Goal: Task Accomplishment & Management: Manage account settings

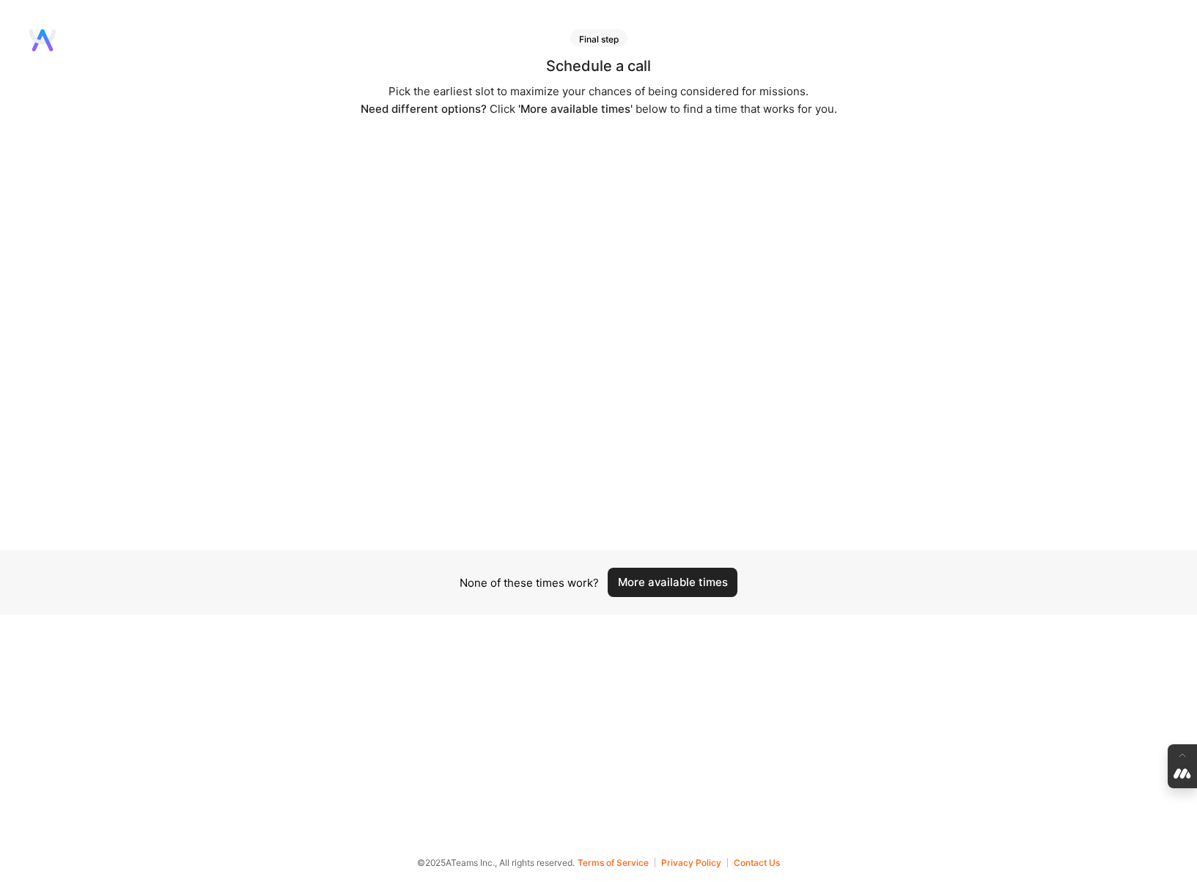
click at [670, 575] on button "More available times" at bounding box center [672, 582] width 130 height 29
click at [670, 575] on button "More available times" at bounding box center [672, 573] width 130 height 29
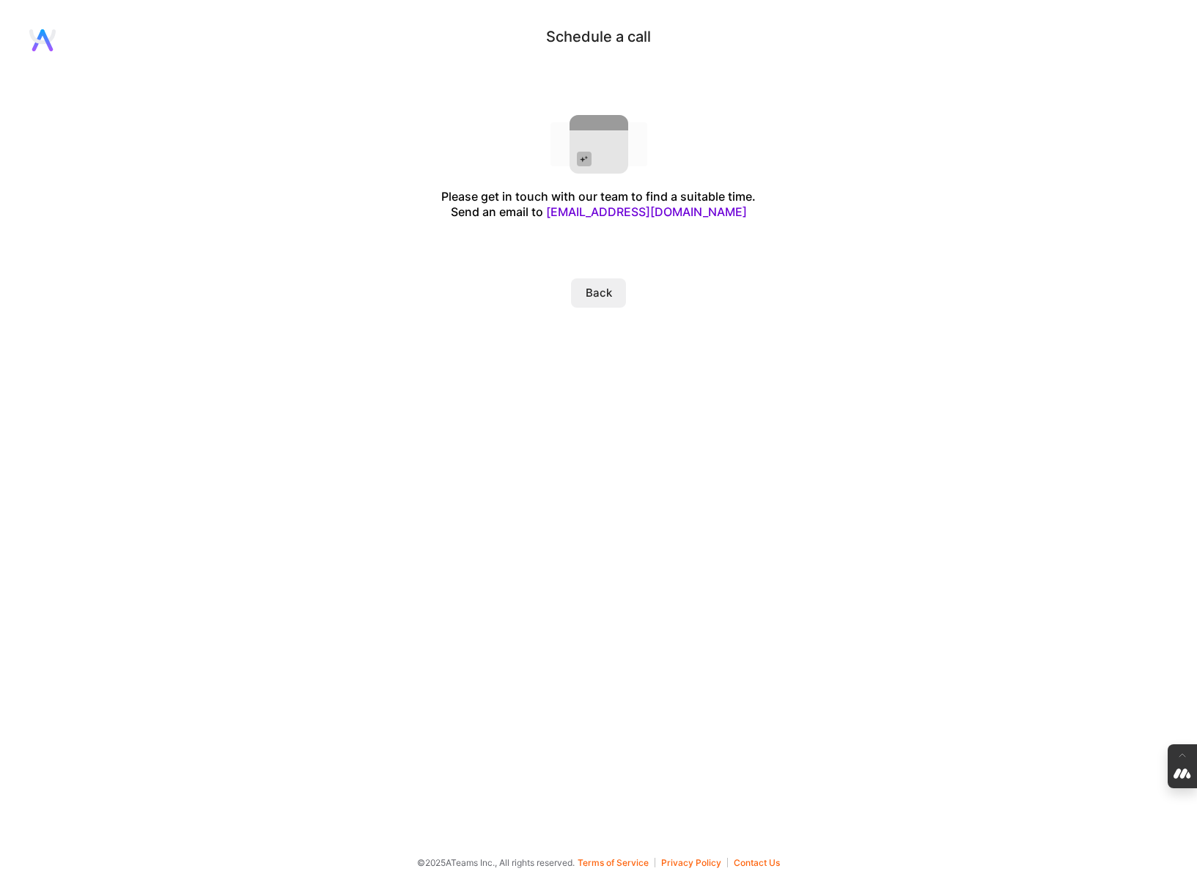
click at [600, 290] on button "Back" at bounding box center [598, 292] width 55 height 29
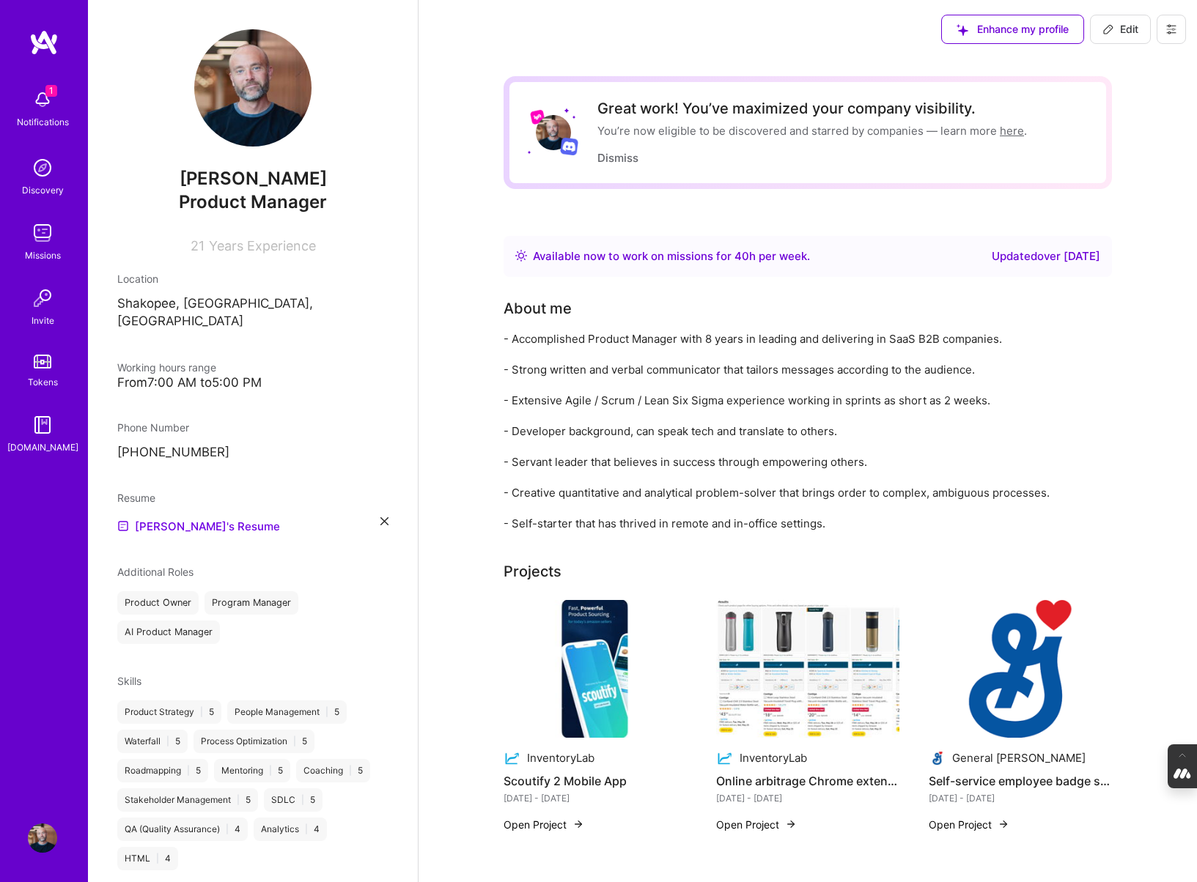
click at [1170, 27] on icon at bounding box center [1171, 29] width 12 height 12
click at [1117, 140] on button "Log Out" at bounding box center [1131, 137] width 110 height 37
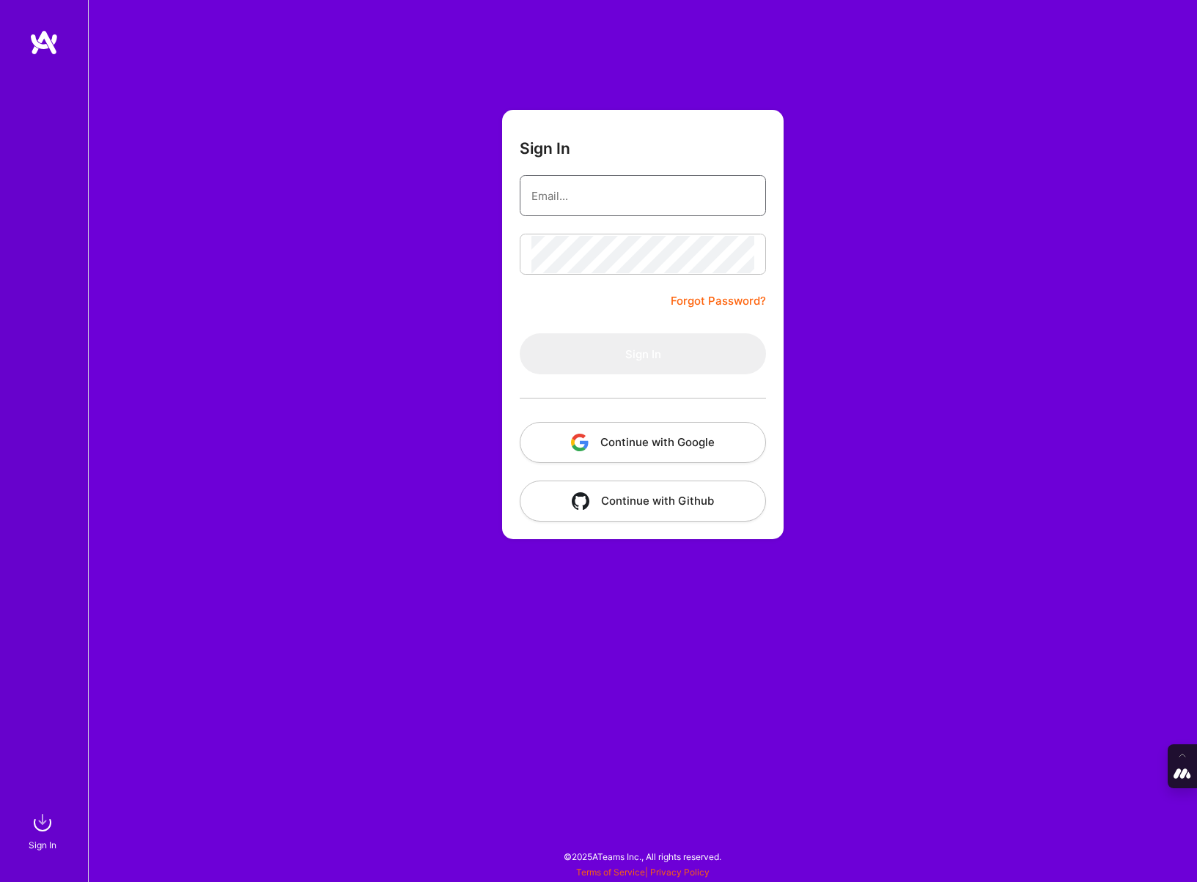
click at [602, 210] on input "email" at bounding box center [642, 195] width 223 height 37
type input "tanya@a.team"
click at [659, 439] on button "Continue with Google" at bounding box center [643, 442] width 246 height 41
